Goal: Task Accomplishment & Management: Use online tool/utility

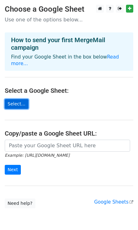
click at [8, 99] on link "Select..." at bounding box center [17, 104] width 24 height 10
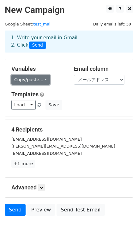
click at [38, 79] on link "Copy/paste..." at bounding box center [30, 80] width 38 height 10
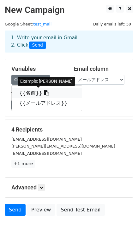
click at [31, 92] on link "{{名前}}" at bounding box center [47, 93] width 70 height 10
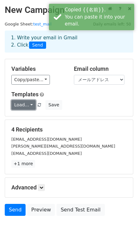
click at [23, 107] on link "Load..." at bounding box center [23, 105] width 24 height 10
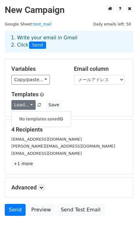
click at [62, 90] on div "Variables Copy/paste... {{名前}} {{メールアドレス}} Email column 名前 メールアドレス Templates Lo…" at bounding box center [69, 87] width 128 height 57
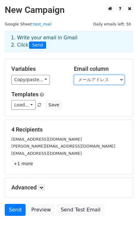
click at [102, 82] on select "名前 メールアドレス" at bounding box center [99, 80] width 50 height 10
click at [74, 75] on select "名前 メールアドレス" at bounding box center [99, 80] width 50 height 10
click at [92, 99] on div "Templates Load... No templates saved Save" at bounding box center [69, 100] width 124 height 19
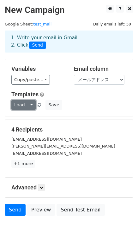
click at [29, 106] on link "Load..." at bounding box center [23, 105] width 24 height 10
click at [68, 94] on h5 "Templates" at bounding box center [68, 94] width 115 height 7
click at [22, 107] on link "Load..." at bounding box center [23, 105] width 24 height 10
click at [73, 97] on h5 "Templates" at bounding box center [68, 94] width 115 height 7
click at [75, 38] on div "1. Write your email in Gmail 2. Click Send" at bounding box center [68, 41] width 125 height 14
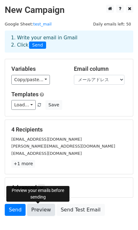
click at [38, 210] on link "Preview" at bounding box center [41, 210] width 28 height 12
click at [40, 212] on link "Preview" at bounding box center [41, 210] width 28 height 12
click at [36, 211] on link "Preview" at bounding box center [41, 210] width 28 height 12
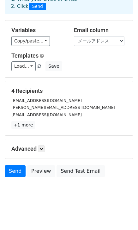
scroll to position [39, 0]
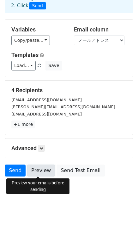
click at [41, 171] on link "Preview" at bounding box center [41, 171] width 28 height 12
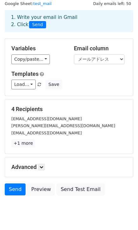
scroll to position [0, 0]
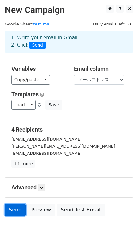
click at [9, 211] on link "Send" at bounding box center [15, 210] width 21 height 12
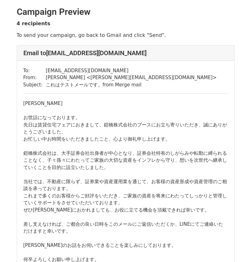
click at [171, 112] on div "秋山大輔 お世話になっております。 先日は賃貸住宅フェアにおきまして、鎧橋株式会社のブースにお立ち寄りいただき、誠にありがとうございました。 お忙しい中お時間…" at bounding box center [125, 156] width 204 height 113
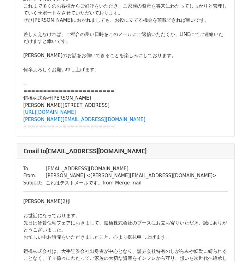
scroll to position [756, 0]
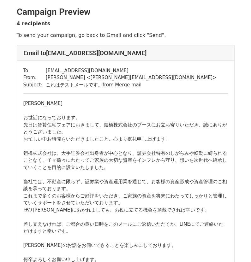
click at [160, 134] on div "秋山大輔様 お世話になっております。 先日は賃貸住宅フェアにおきまして、鎧橋株式会社のブースにお立ち寄りいただき、誠にありがとうございました。 お忙しい中お時…" at bounding box center [125, 156] width 204 height 113
